Goal: Task Accomplishment & Management: Complete application form

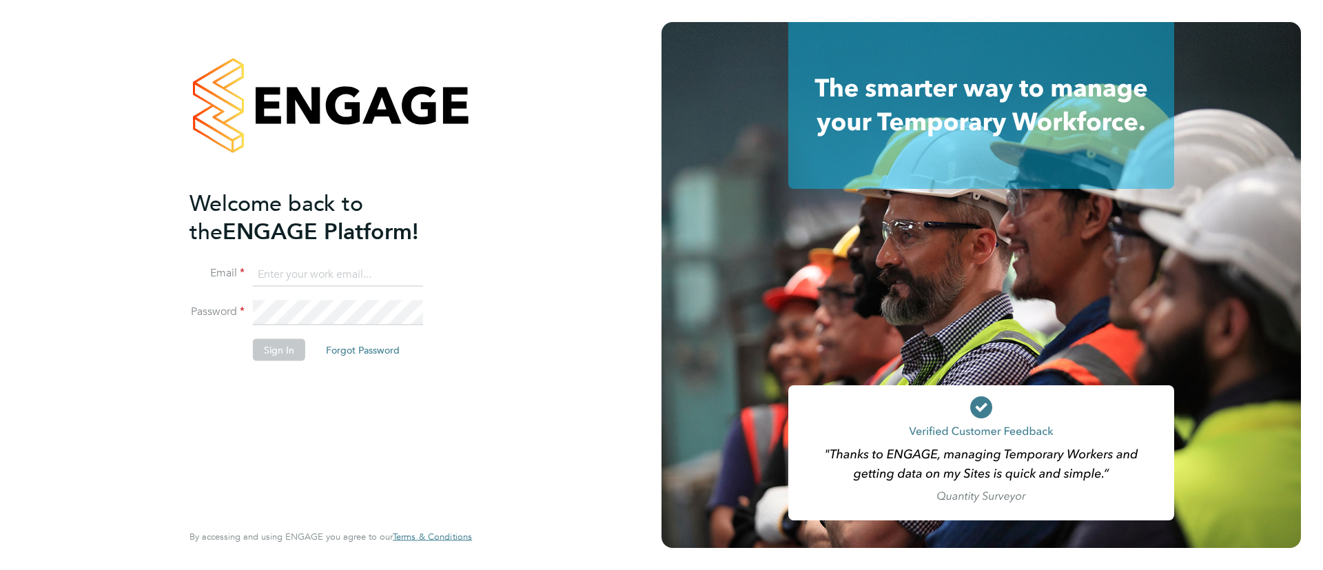
type input "hannah.sawitzki@manpower.co.uk"
click at [281, 351] on button "Sign In" at bounding box center [279, 349] width 52 height 22
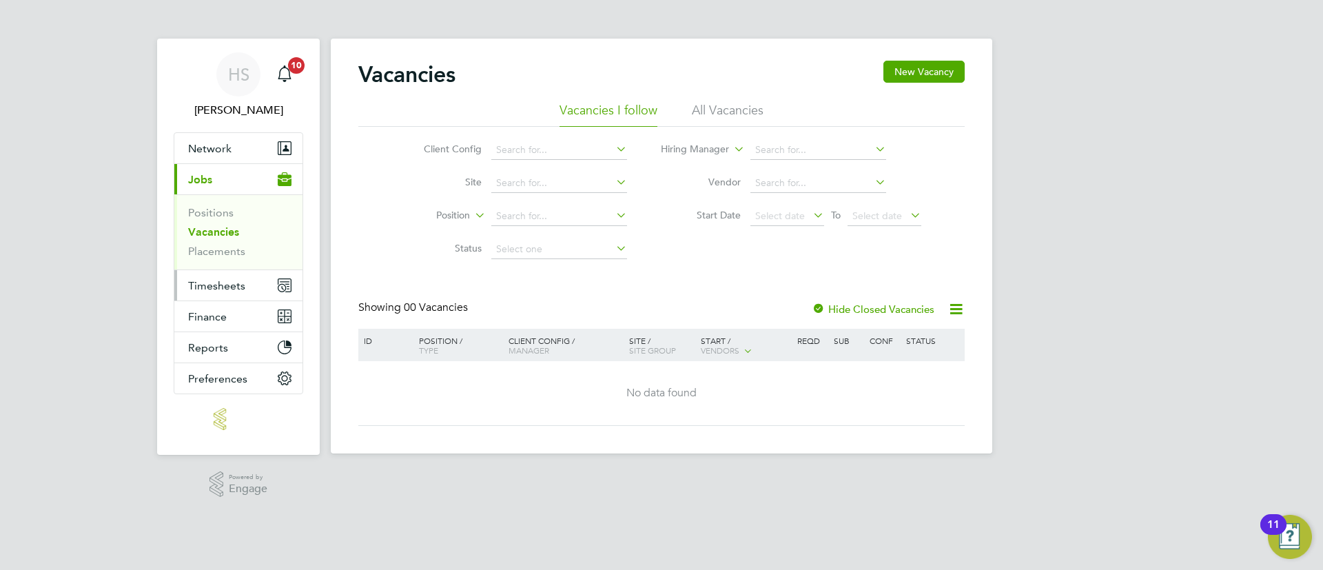
click at [213, 287] on span "Timesheets" at bounding box center [216, 285] width 57 height 13
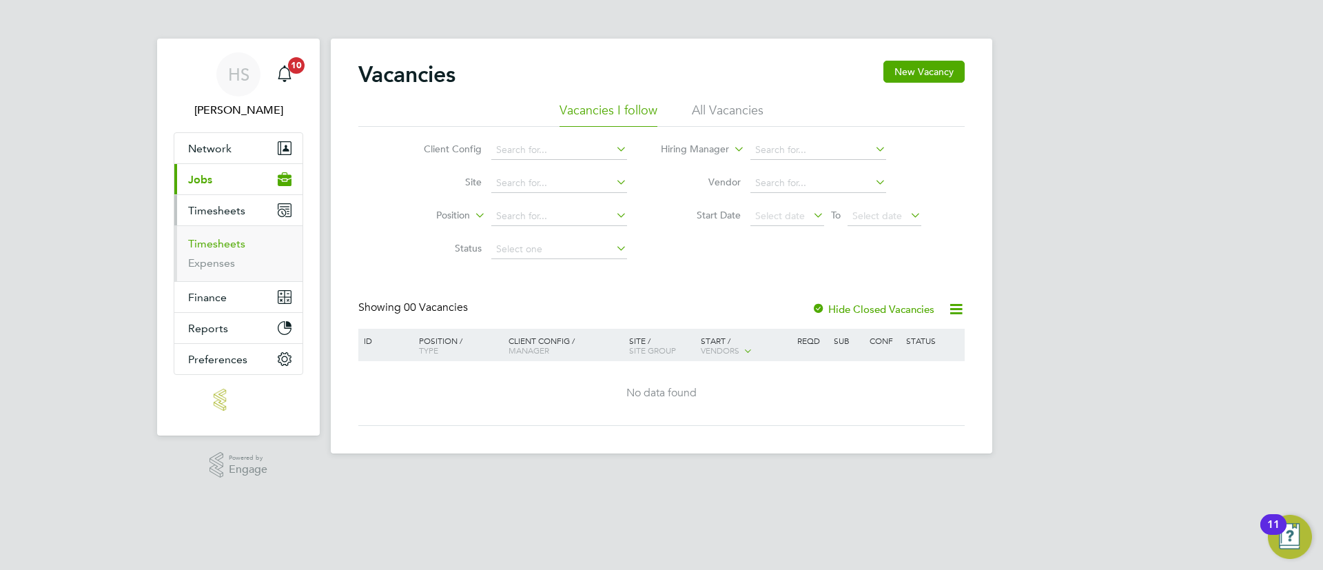
click at [243, 247] on link "Timesheets" at bounding box center [216, 243] width 57 height 13
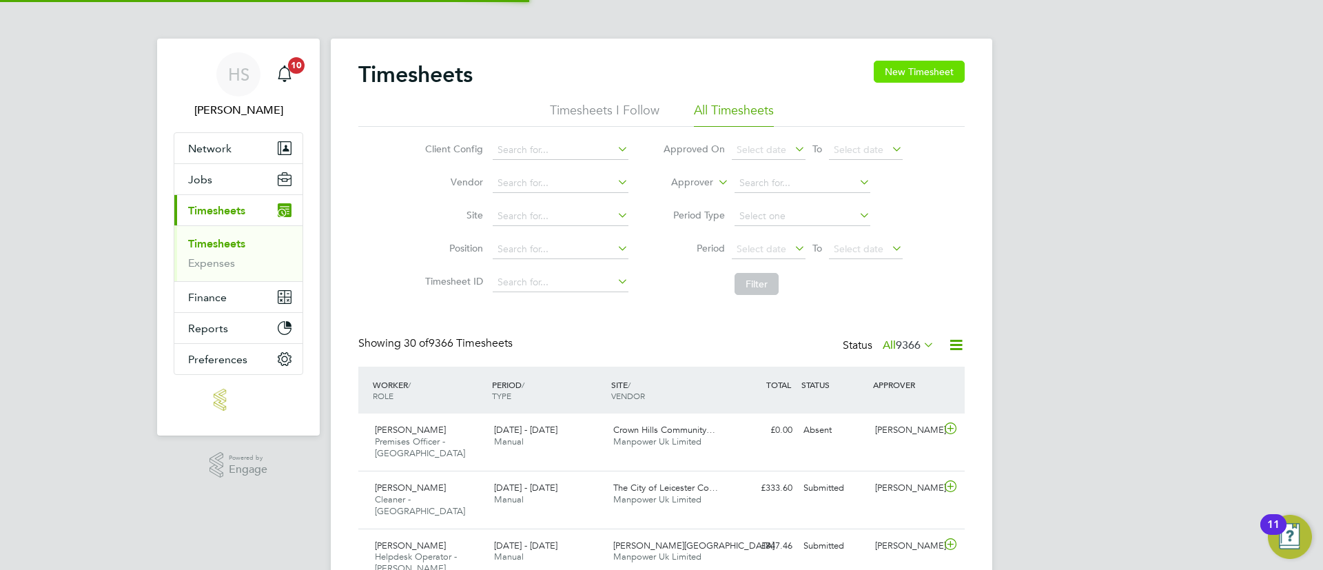
click at [923, 68] on button "New Timesheet" at bounding box center [919, 72] width 91 height 22
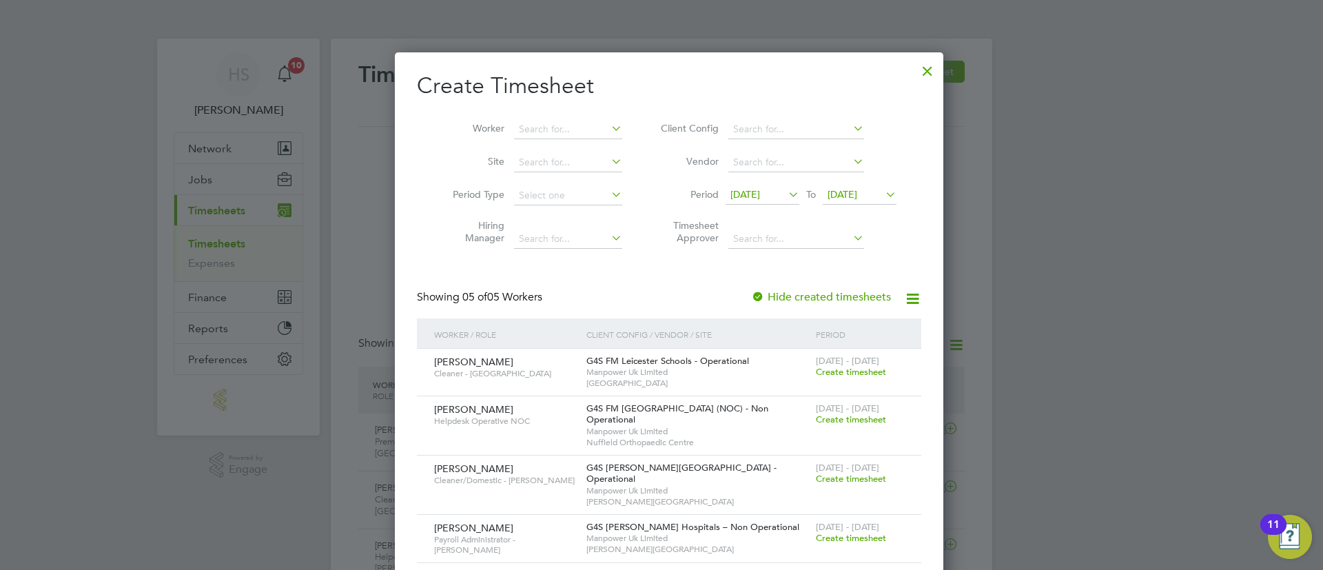
click at [824, 418] on span "Create timesheet" at bounding box center [851, 419] width 70 height 12
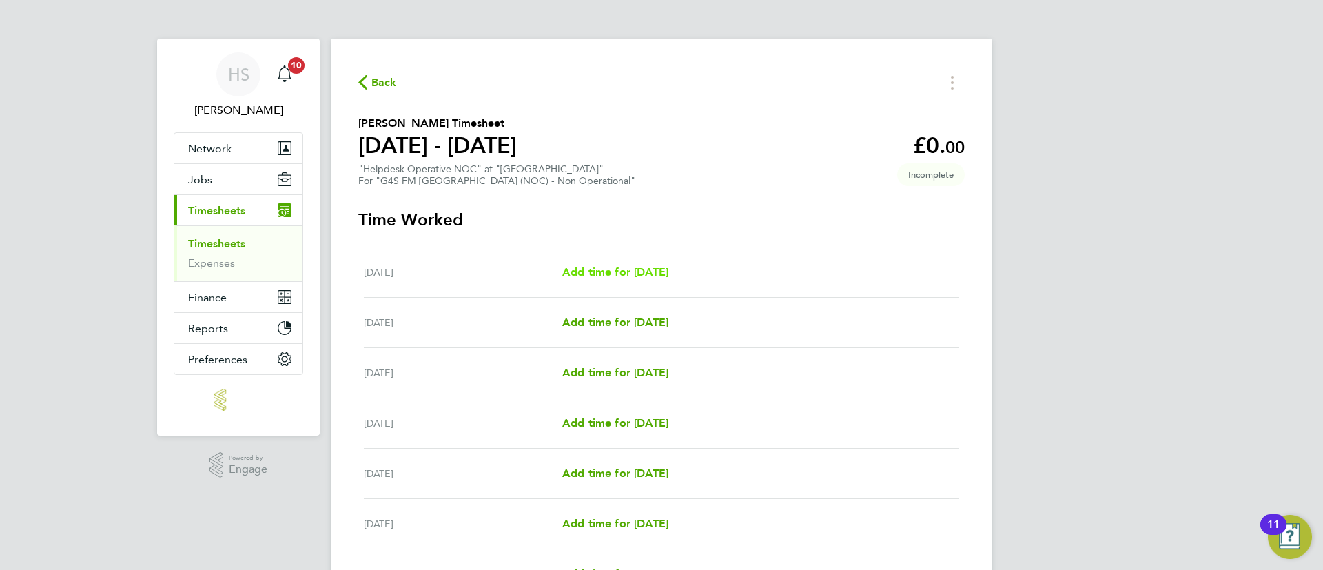
click at [668, 276] on span "Add time for [DATE]" at bounding box center [615, 271] width 106 height 13
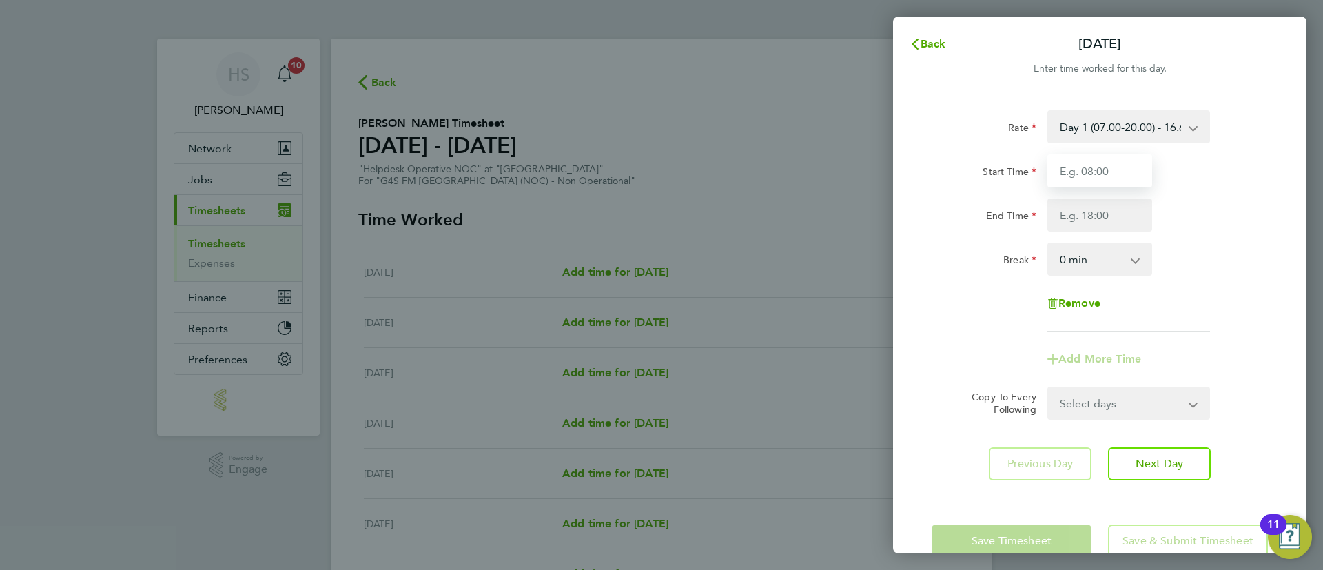
click at [1079, 169] on input "Start Time" at bounding box center [1100, 170] width 105 height 33
type input "07:30"
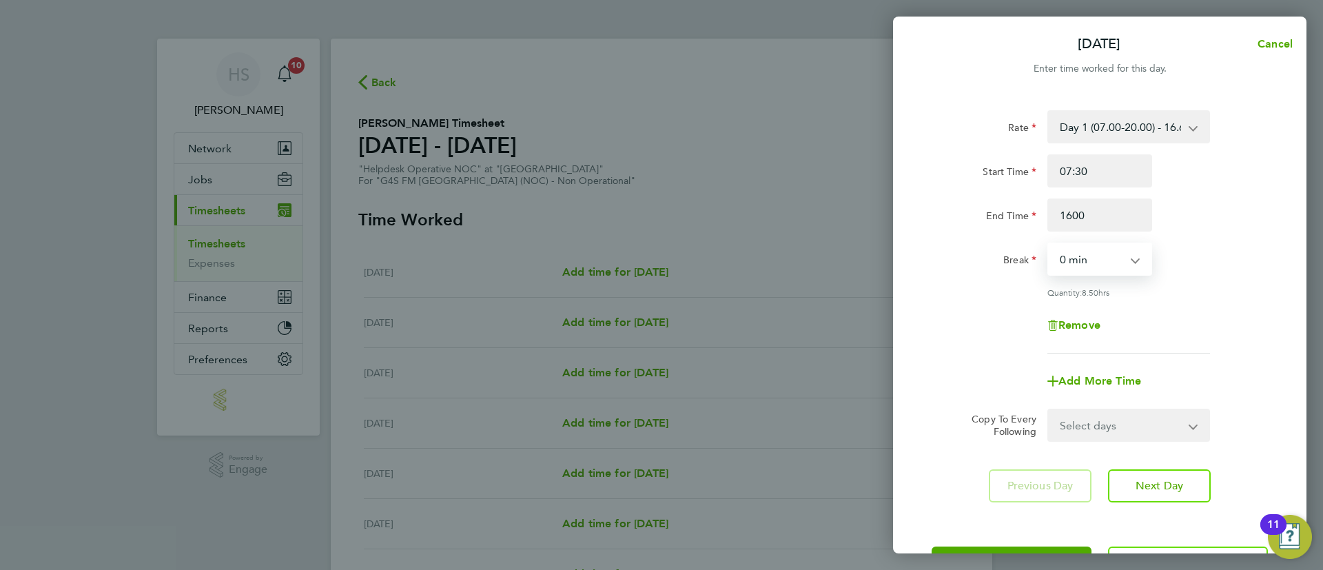
type input "16:00"
select select "30"
click at [1101, 427] on select "Select days Day Weekday (Mon-Fri) Weekend (Sat-Sun) [DATE] [DATE] [DATE] [DATE]…" at bounding box center [1121, 425] width 145 height 30
select select "WEEKDAY"
click at [1049, 410] on select "Select days Day Weekday (Mon-Fri) Weekend (Sat-Sun) [DATE] [DATE] [DATE] [DATE]…" at bounding box center [1121, 425] width 145 height 30
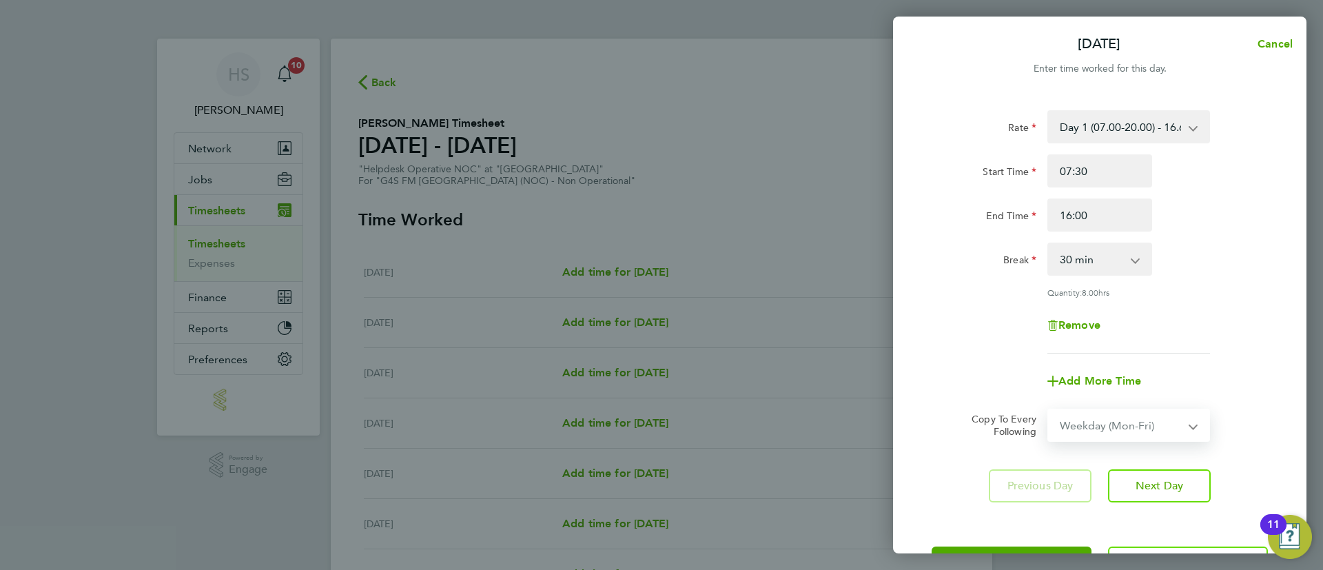
select select "[DATE]"
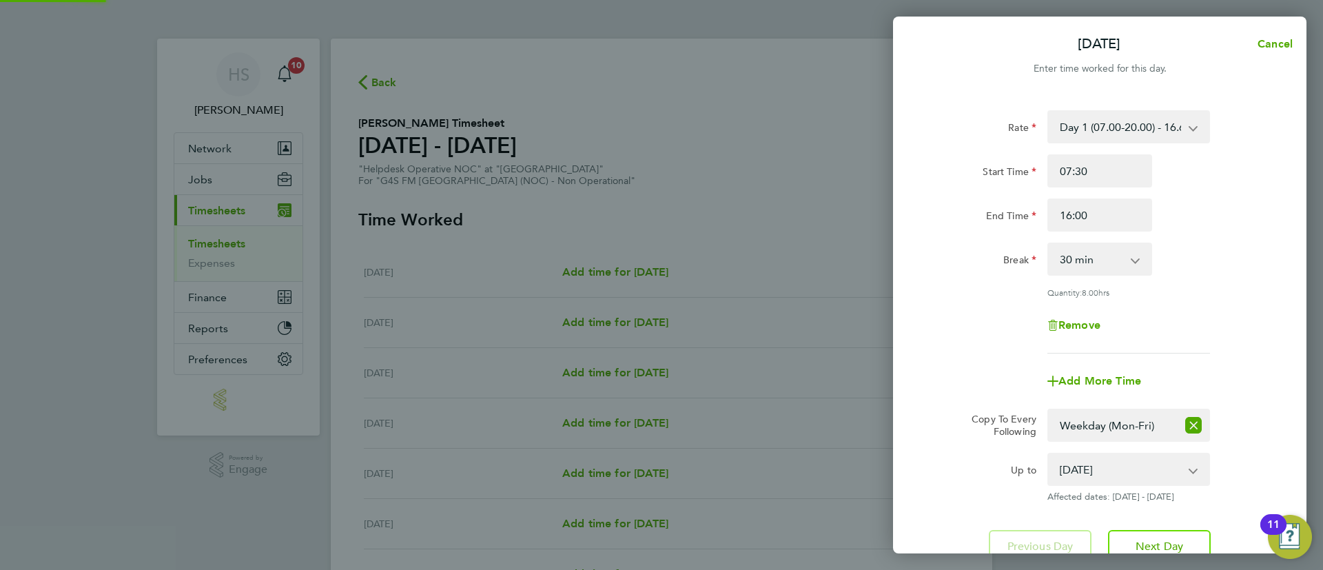
click at [1252, 279] on div "Rate Day 1 (07.00-20.00) - 16.68 Bank Holiday - 33.36 Evening (20:00 - 22:00) -…" at bounding box center [1100, 231] width 336 height 243
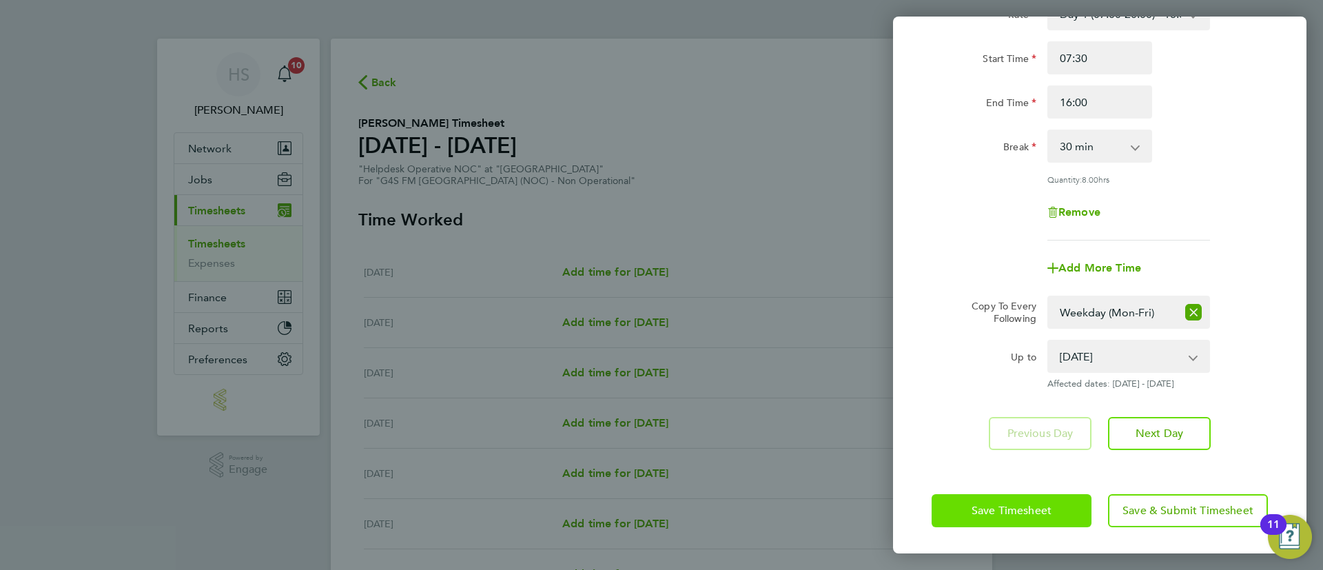
click at [997, 511] on span "Save Timesheet" at bounding box center [1012, 511] width 80 height 14
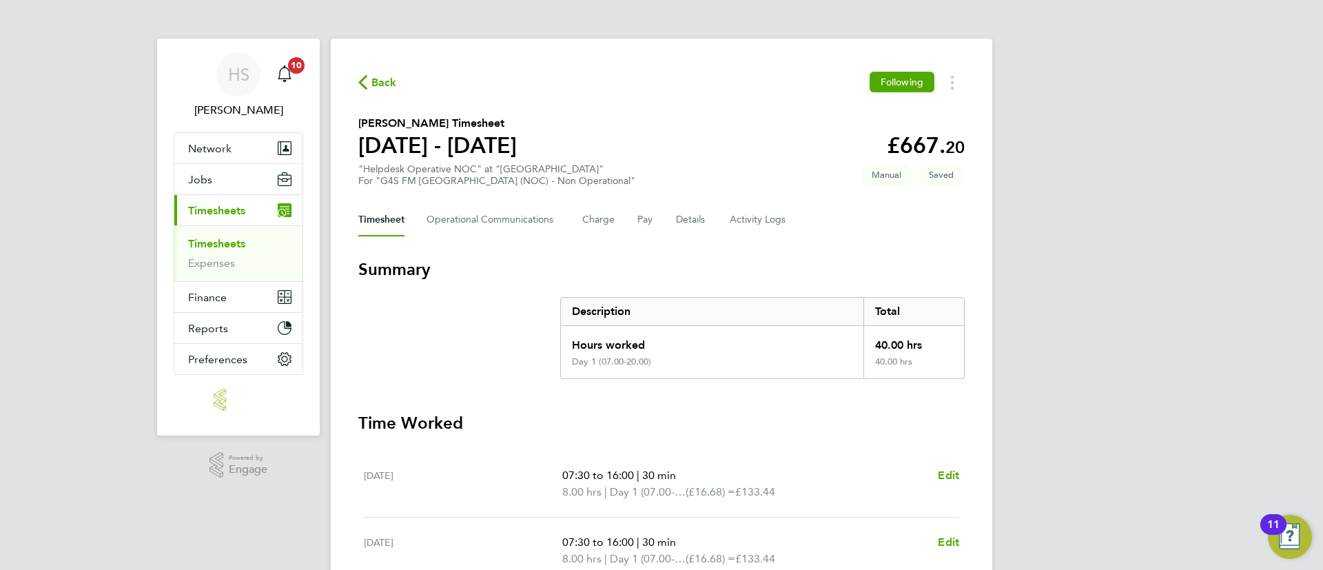
click at [1096, 349] on div "HS [PERSON_NAME] Notifications 10 Applications: Network Team Members Businesses…" at bounding box center [661, 503] width 1323 height 1007
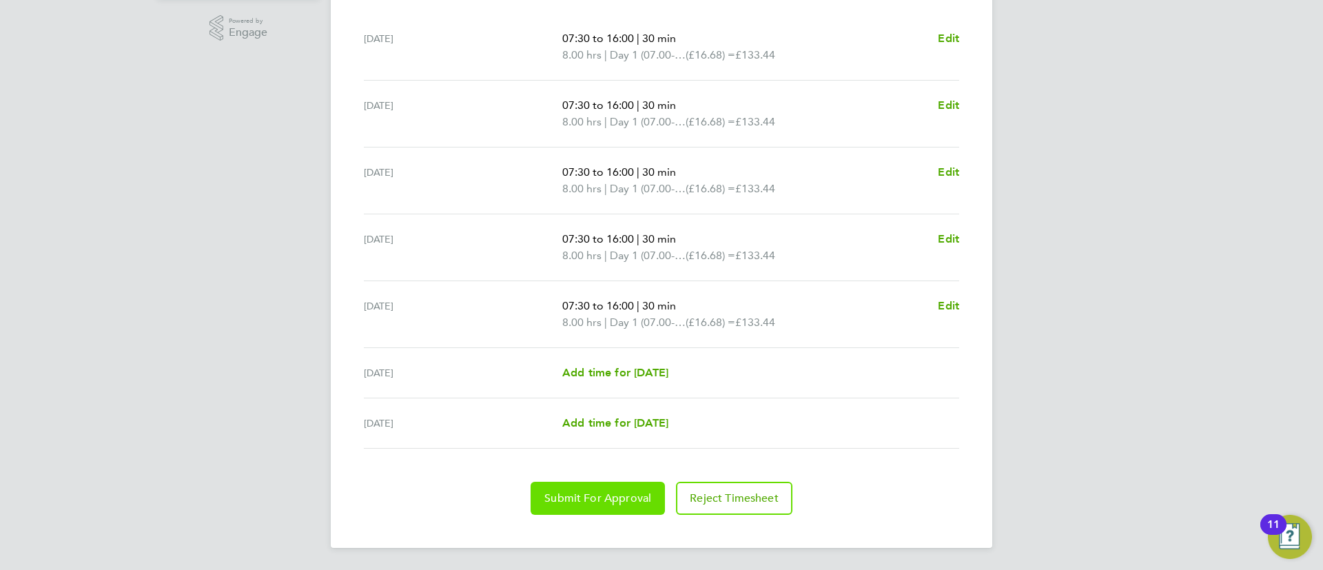
click at [608, 509] on button "Submit For Approval" at bounding box center [598, 498] width 134 height 33
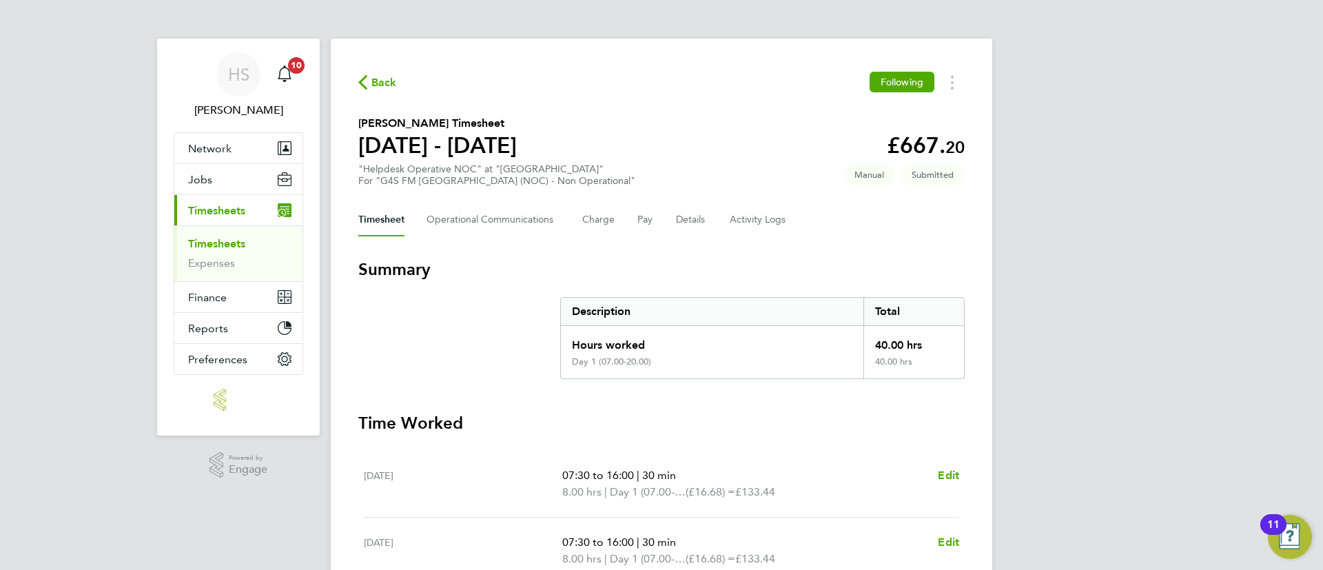
click at [380, 88] on span "Back" at bounding box center [383, 82] width 25 height 17
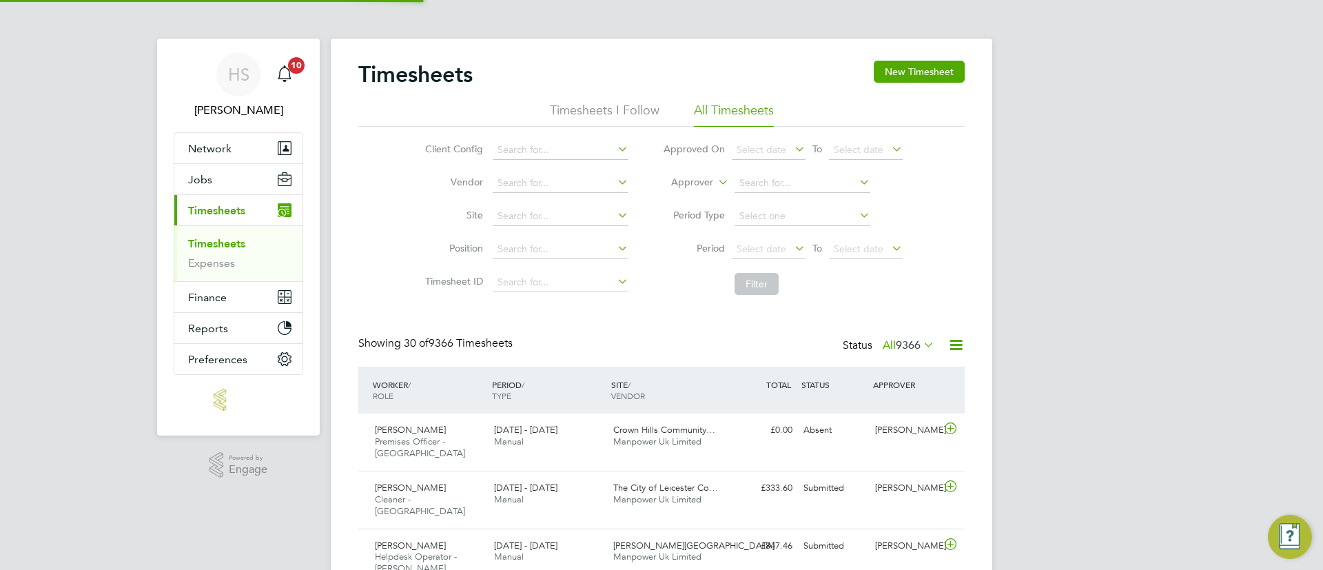
scroll to position [46, 120]
click at [918, 70] on button "New Timesheet" at bounding box center [919, 72] width 91 height 22
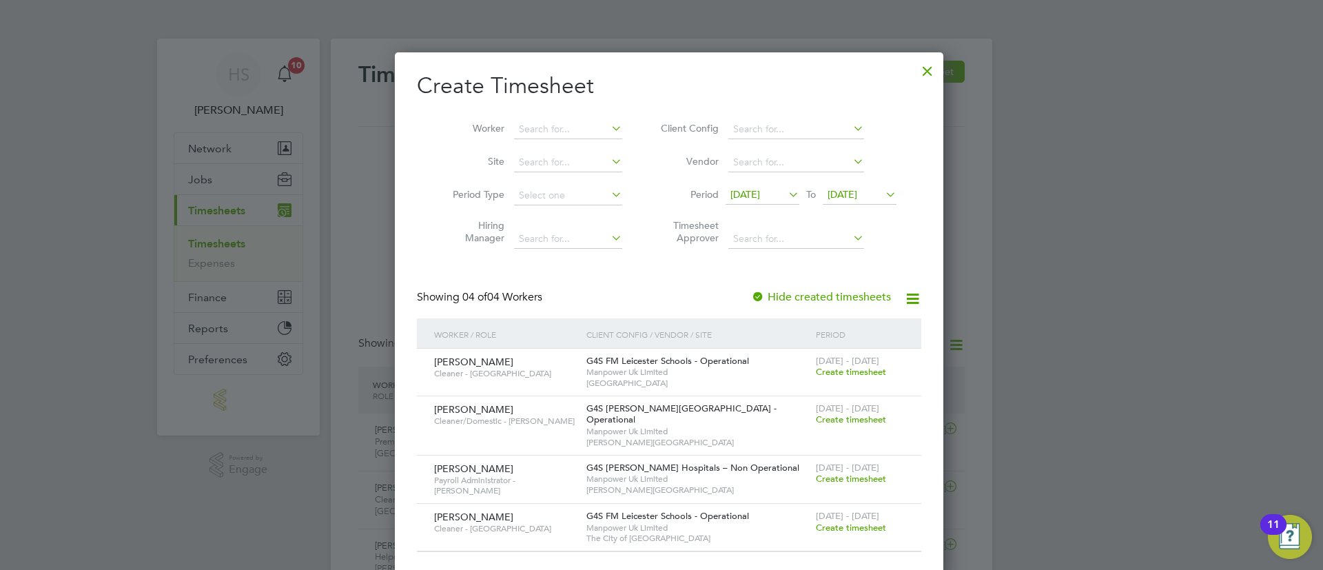
click at [751, 192] on span "[DATE]" at bounding box center [746, 194] width 30 height 12
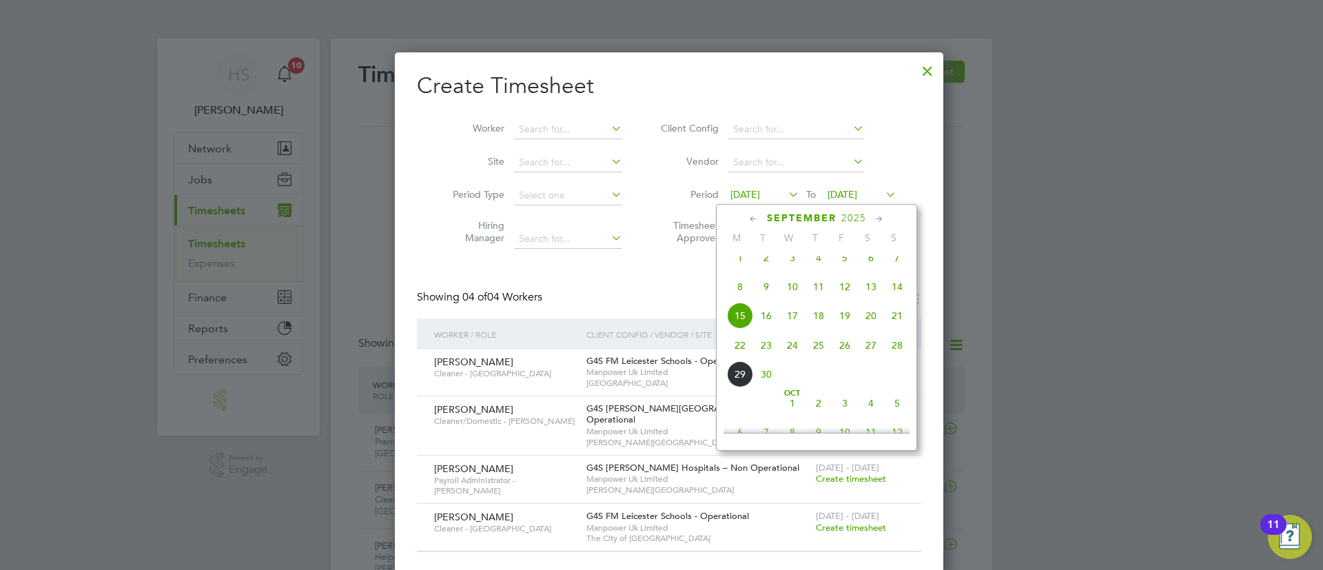
click at [742, 352] on span "22" at bounding box center [740, 345] width 26 height 26
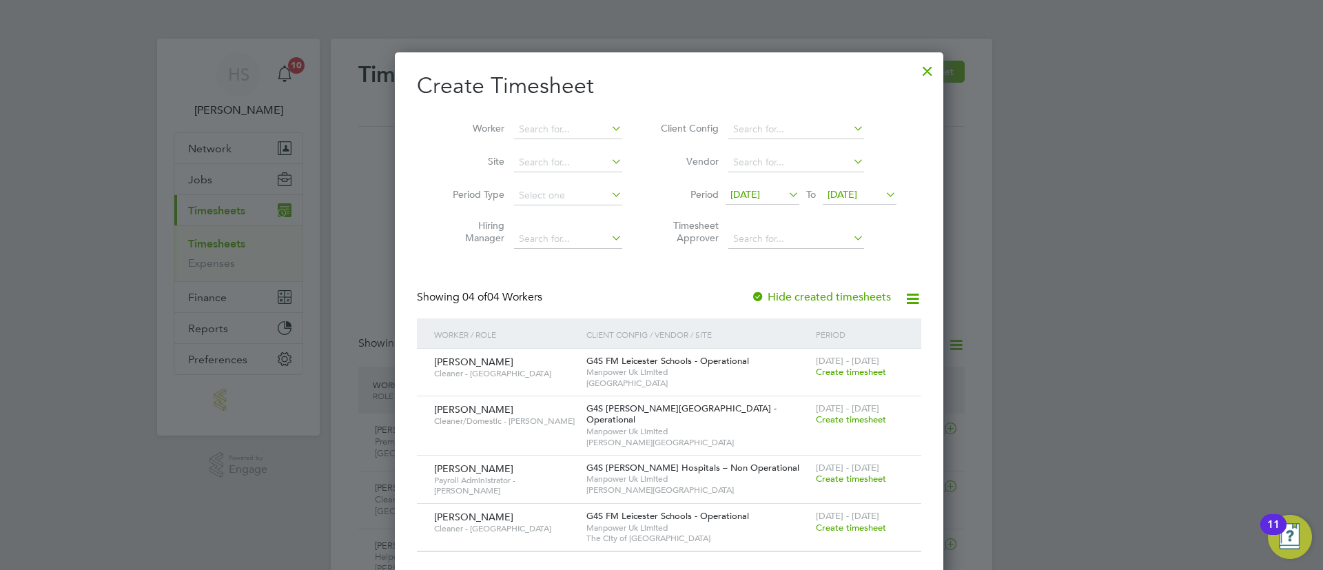
click at [857, 198] on span "[DATE]" at bounding box center [843, 194] width 30 height 12
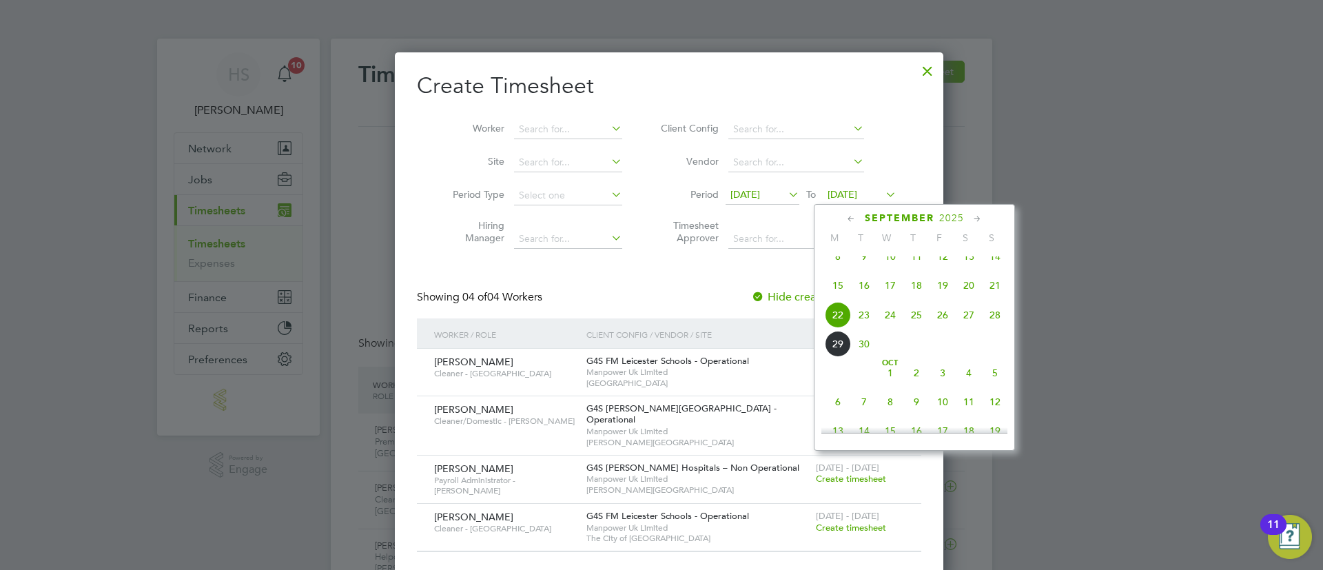
click at [1002, 328] on span "28" at bounding box center [995, 315] width 26 height 26
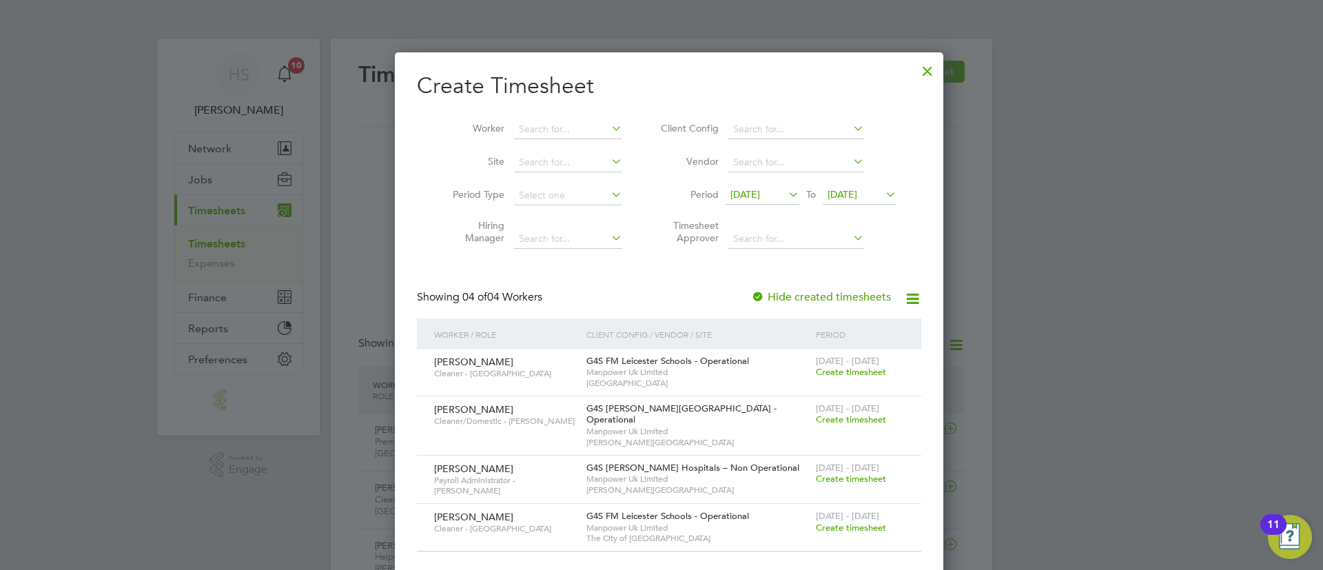
click at [770, 200] on span "[DATE]" at bounding box center [763, 195] width 74 height 19
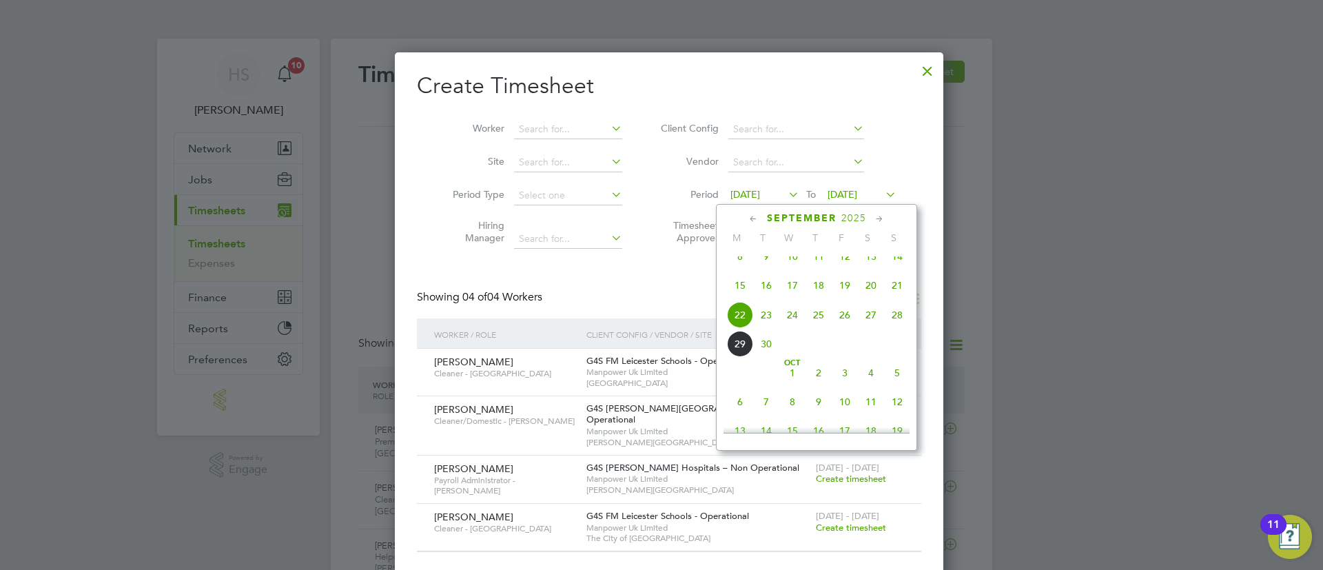
click at [742, 325] on span "22" at bounding box center [740, 315] width 26 height 26
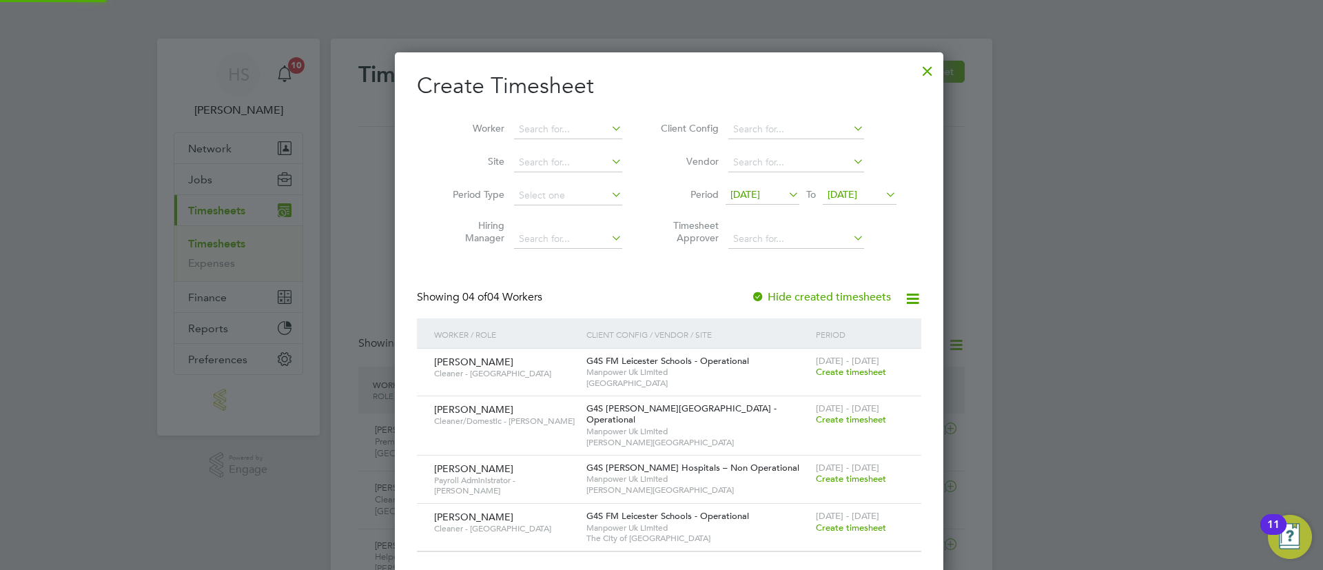
scroll to position [515, 533]
click at [843, 292] on label "Hide created timesheets" at bounding box center [821, 297] width 140 height 14
click at [906, 251] on li "Timesheet Approver" at bounding box center [777, 233] width 274 height 43
click at [828, 302] on label "Hide created timesheets" at bounding box center [821, 297] width 140 height 14
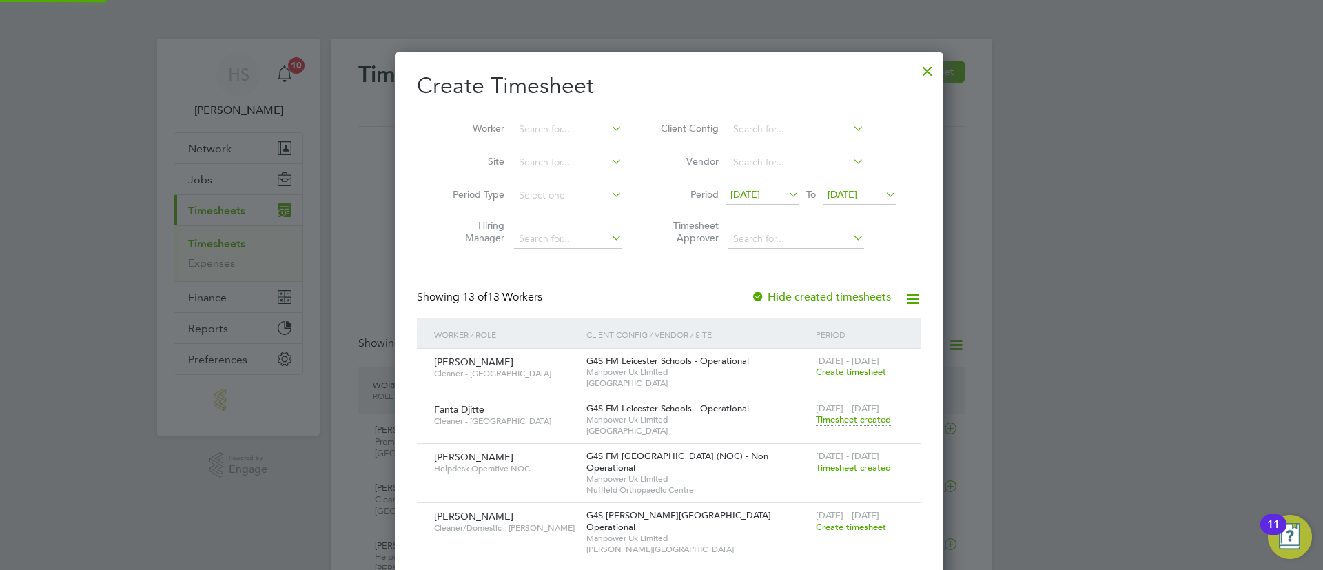
scroll to position [943, 533]
click at [884, 235] on li "Timesheet Approver" at bounding box center [777, 233] width 274 height 43
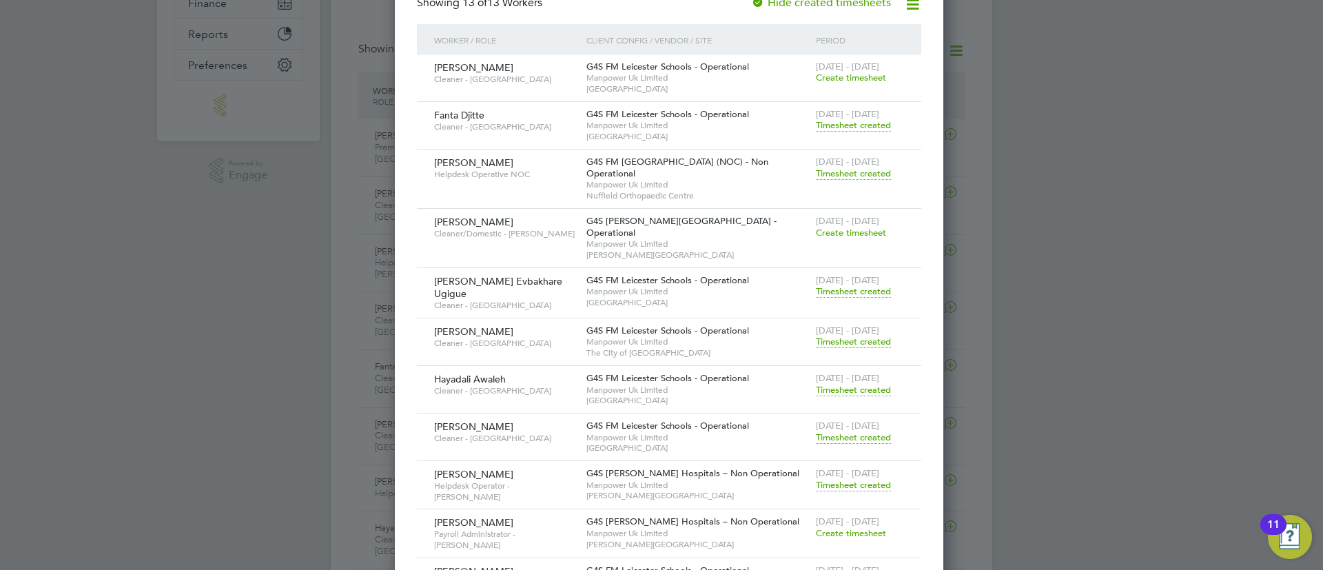
scroll to position [331, 0]
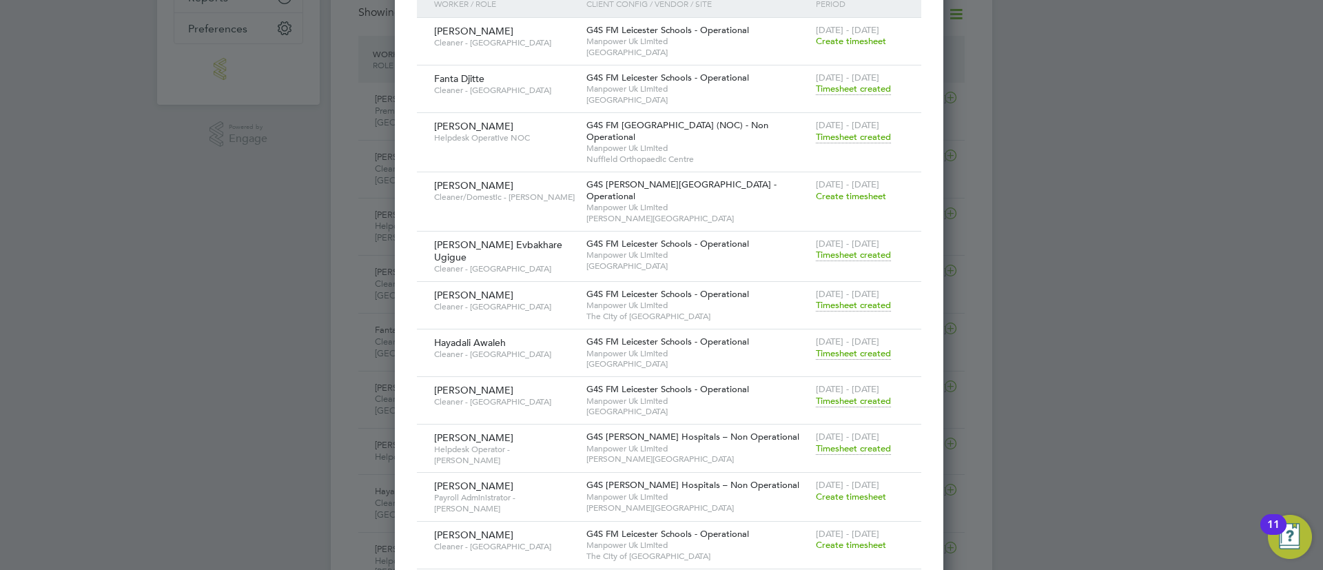
click at [839, 442] on span "Timesheet created" at bounding box center [853, 448] width 75 height 12
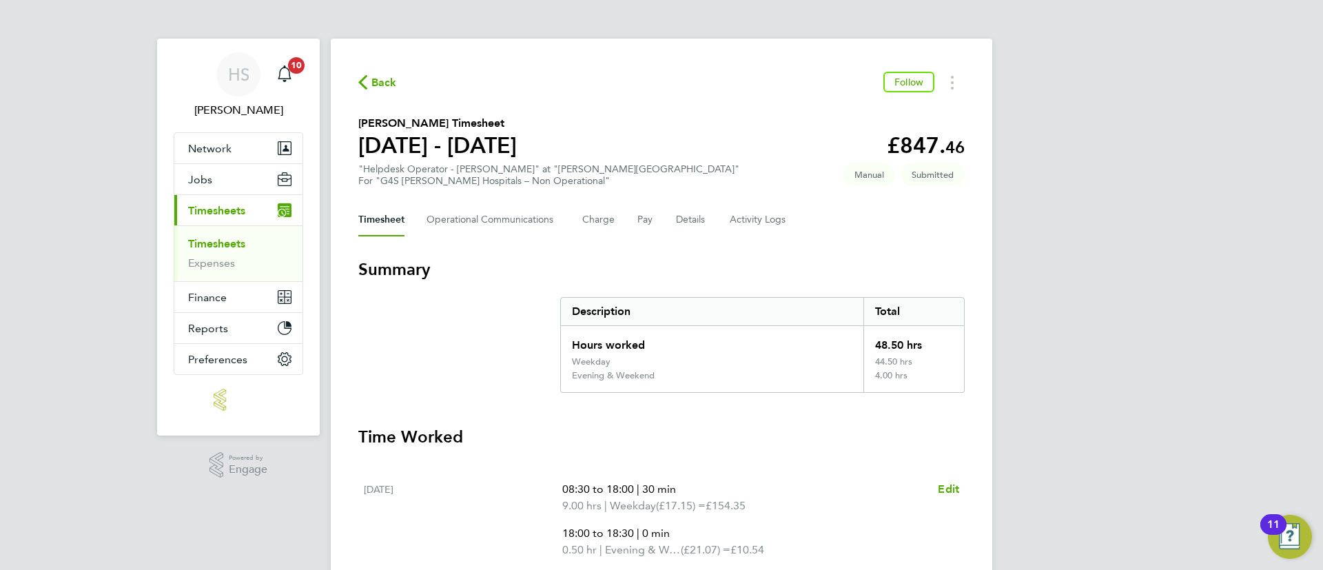
click at [372, 74] on button "Back" at bounding box center [377, 82] width 39 height 17
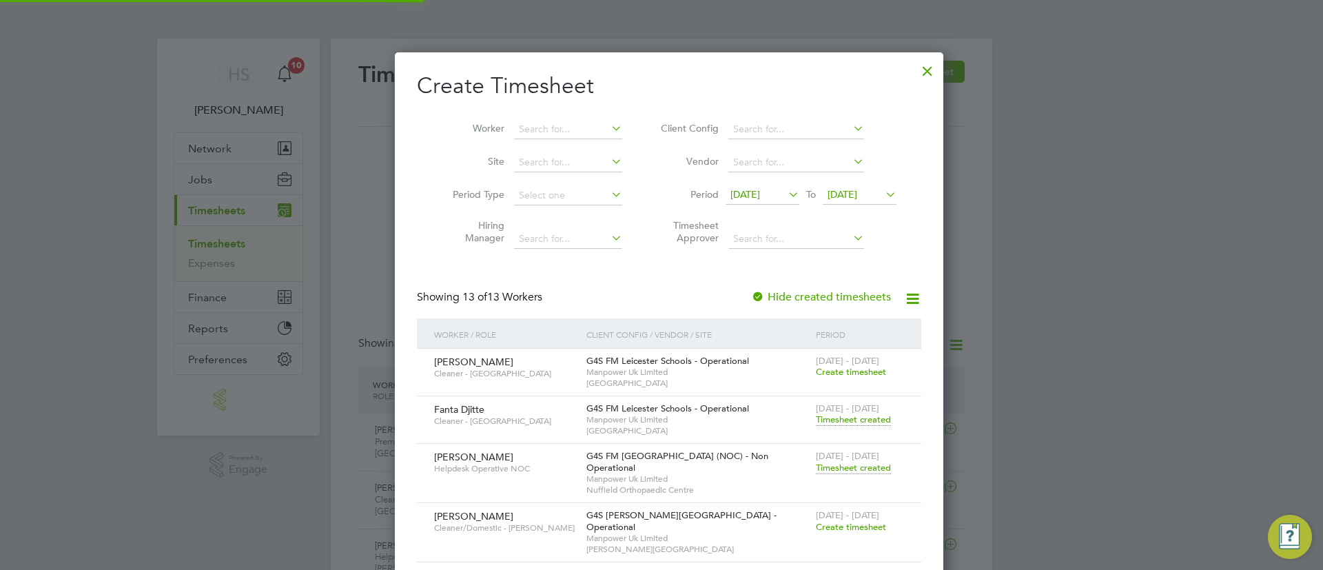
scroll to position [35, 120]
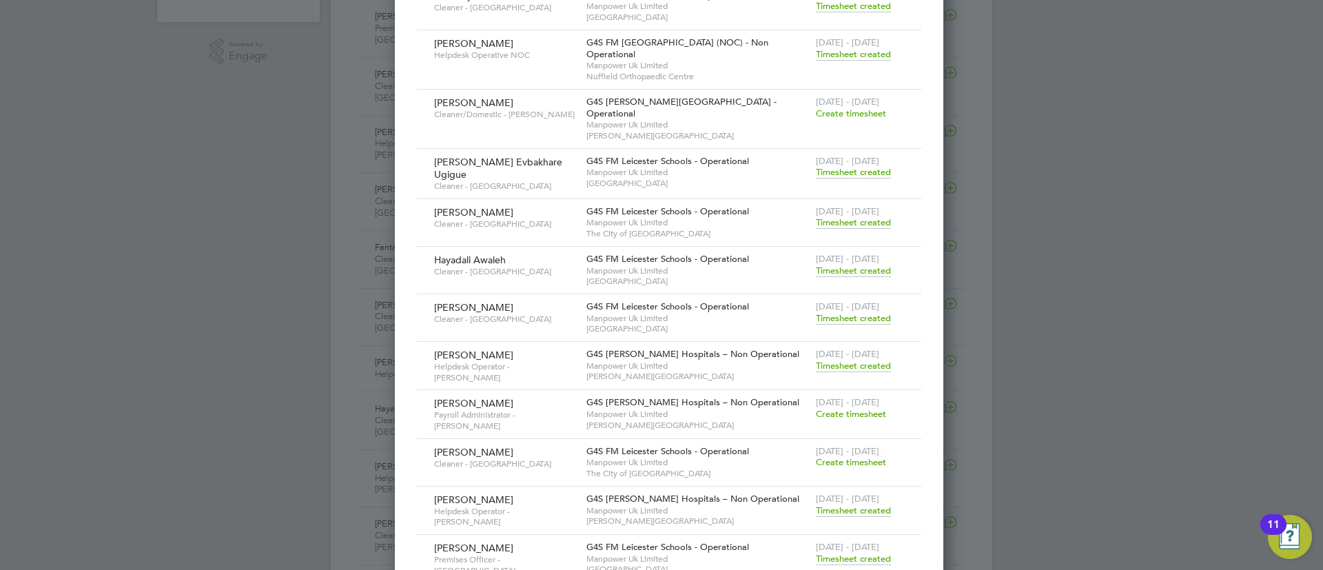
click at [848, 504] on span "Timesheet created" at bounding box center [853, 510] width 75 height 12
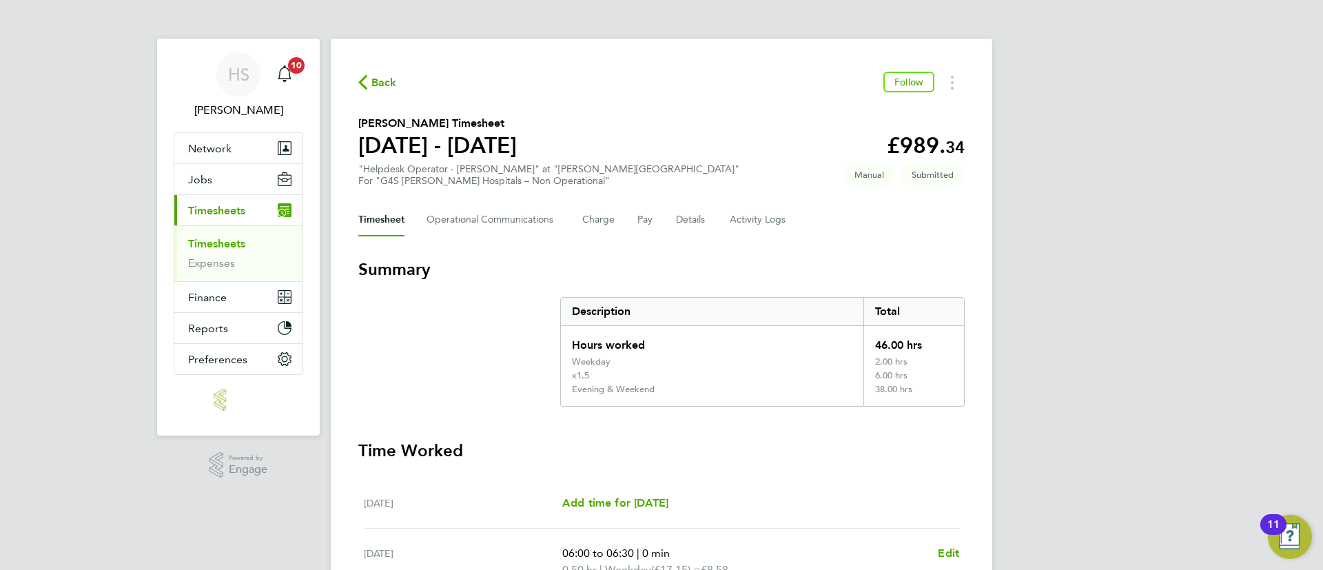
click at [369, 74] on button "Back" at bounding box center [377, 82] width 39 height 17
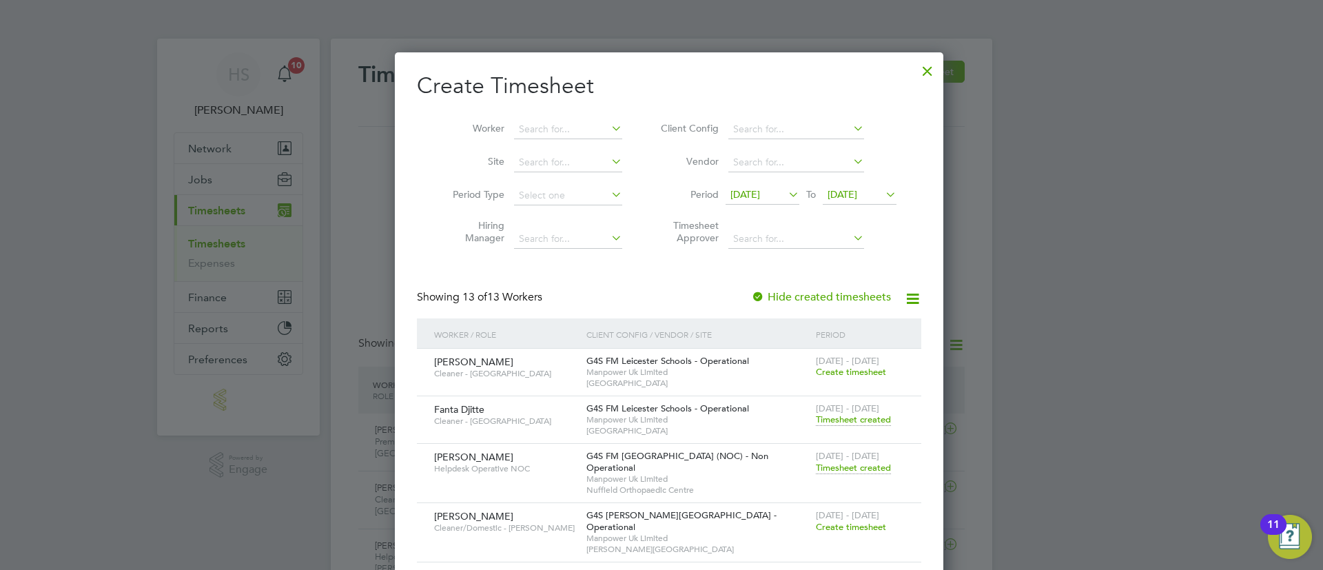
click at [901, 263] on div "Create Timesheet Worker Site Period Type Hiring Manager Client Config Vendor Pe…" at bounding box center [669, 535] width 504 height 926
click at [915, 70] on div at bounding box center [927, 67] width 25 height 25
